Goal: Task Accomplishment & Management: Use online tool/utility

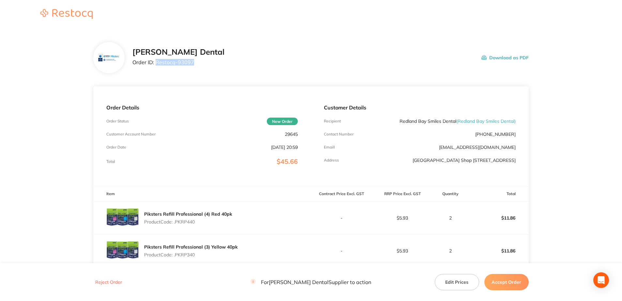
drag, startPoint x: 192, startPoint y: 64, endPoint x: 156, endPoint y: 66, distance: 35.6
click at [156, 66] on div "[PERSON_NAME] Dental Order ID: Restocq- 93097" at bounding box center [178, 58] width 92 height 20
copy p "Restocq- 93097"
click at [512, 280] on button "Accept Order" at bounding box center [506, 282] width 44 height 16
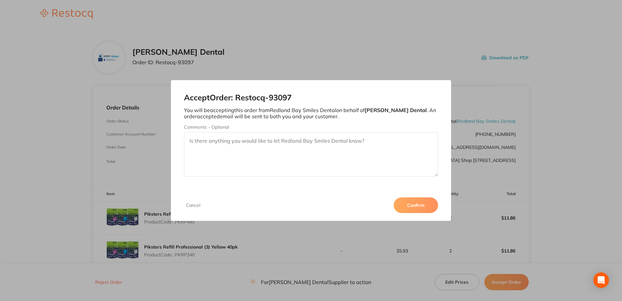
click at [314, 137] on textarea "Comments - Optional" at bounding box center [311, 154] width 254 height 44
type textarea "o"
type textarea "Order processed"
click at [412, 208] on button "Confirm" at bounding box center [415, 206] width 44 height 16
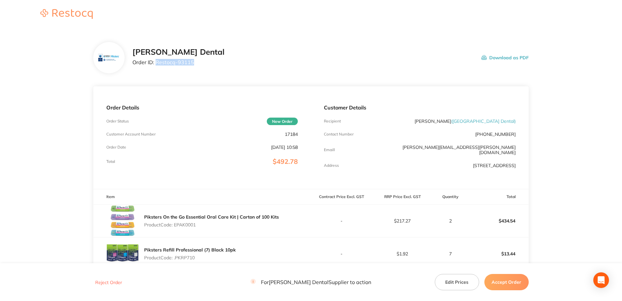
drag, startPoint x: 192, startPoint y: 62, endPoint x: 156, endPoint y: 64, distance: 36.2
click at [156, 64] on p "Order ID: Restocq- 93115" at bounding box center [178, 62] width 92 height 6
copy p "Restocq- 93115"
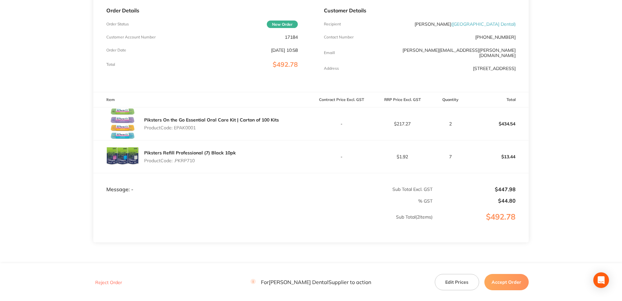
scroll to position [98, 0]
click at [512, 285] on button "Accept Order" at bounding box center [506, 282] width 44 height 16
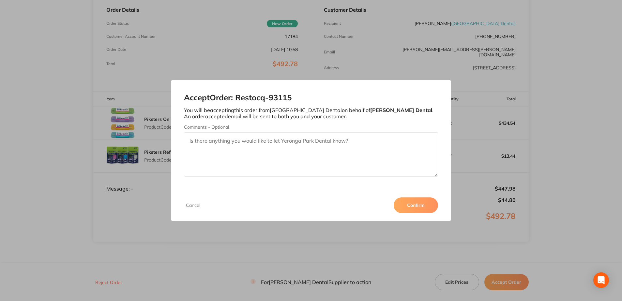
click at [212, 139] on textarea "Comments - Optional" at bounding box center [311, 154] width 254 height 44
type textarea "o"
type textarea "Order processed."
click at [421, 206] on button "Confirm" at bounding box center [415, 206] width 44 height 16
